Goal: Information Seeking & Learning: Learn about a topic

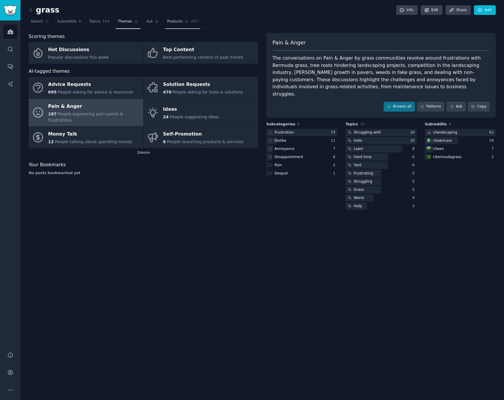
click at [167, 21] on span "Products" at bounding box center [175, 21] width 16 height 5
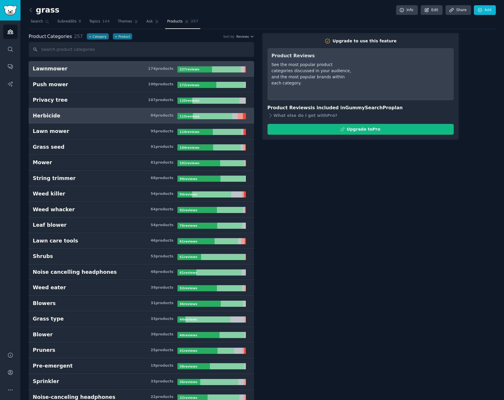
click at [106, 118] on h3 "Herbicide 84 product s" at bounding box center [105, 115] width 145 height 7
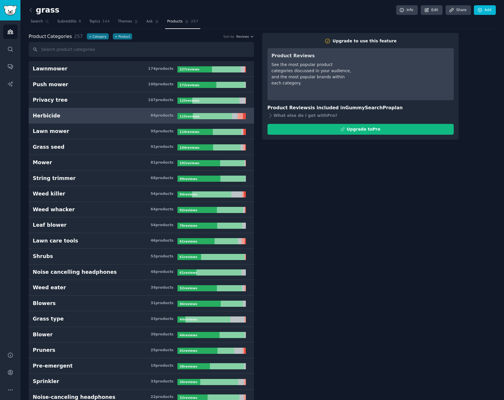
click at [132, 116] on h3 "Herbicide 84 product s" at bounding box center [105, 115] width 145 height 7
click at [30, 10] on icon at bounding box center [31, 10] width 6 height 6
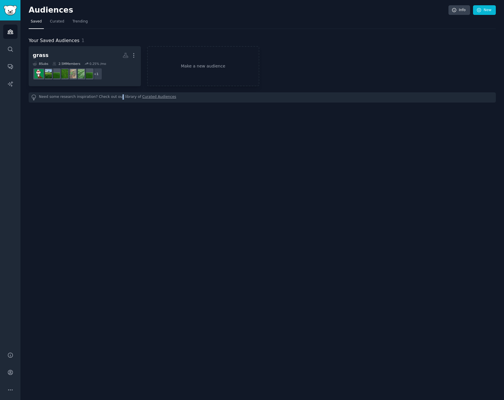
click at [113, 158] on div "Audiences Info New Saved Curated Trending Your Saved Audiences 1 grass More 8 S…" at bounding box center [262, 200] width 484 height 400
drag, startPoint x: 333, startPoint y: 141, endPoint x: 257, endPoint y: 112, distance: 81.2
click at [333, 141] on div "Audiences Info New Saved Curated Trending Your Saved Audiences 1 grass Custom A…" at bounding box center [262, 200] width 484 height 400
